Goal: Transaction & Acquisition: Purchase product/service

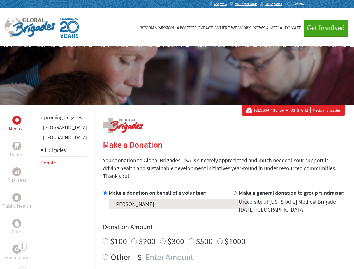
click at [309, 4] on div "Search for:" at bounding box center [298, 4] width 22 height 4
click at [323, 28] on span "Get Involved" at bounding box center [326, 28] width 38 height 7
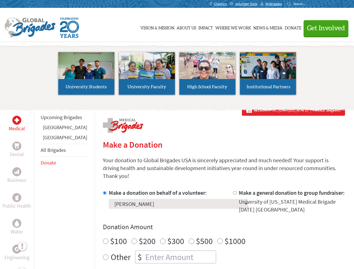
click at [177, 75] on li "High School Faculty" at bounding box center [207, 74] width 61 height 52
click at [37, 187] on div "Upcoming Brigades [GEOGRAPHIC_DATA] [GEOGRAPHIC_DATA] All Brigades Donate" at bounding box center [64, 239] width 60 height 269
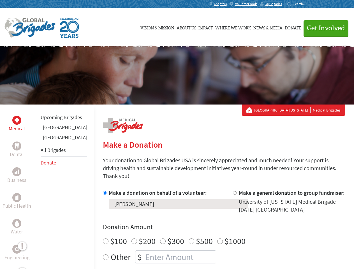
click at [214, 225] on div "Donation Amount $100 $200 $300 $500 $1000 Other $" at bounding box center [224, 243] width 242 height 41
click at [103, 191] on input "Make a donation on behalf of a volunteer:" at bounding box center [105, 193] width 4 height 4
click at [233, 191] on input "Make a general donation to group fundraiser:" at bounding box center [235, 193] width 4 height 4
radio input "true"
